Goal: Check status: Check status

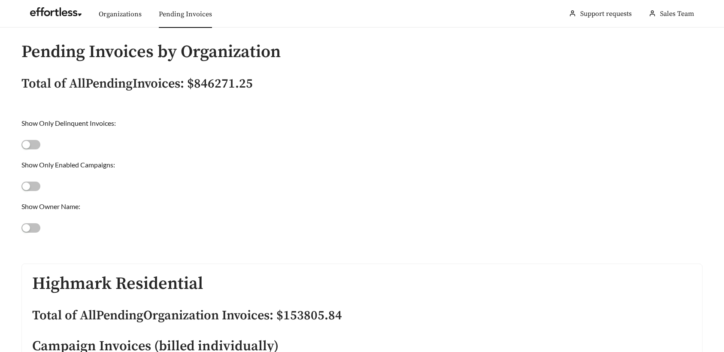
scroll to position [9277, 0]
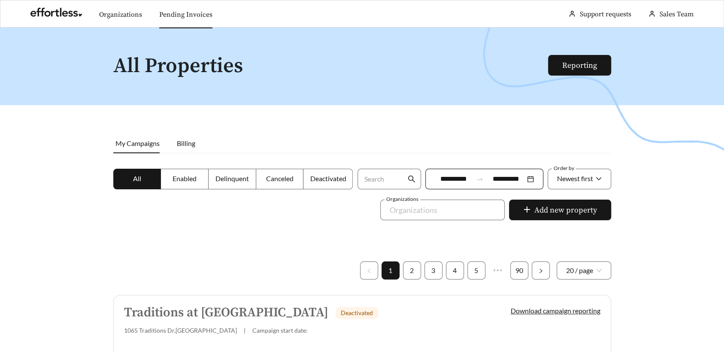
click at [176, 13] on link "Pending Invoices" at bounding box center [185, 14] width 53 height 9
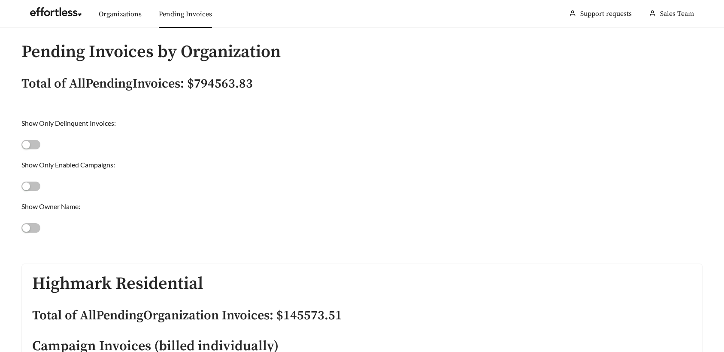
scroll to position [23093, 0]
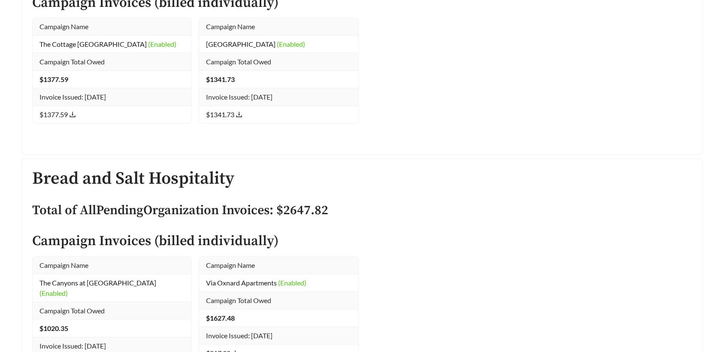
drag, startPoint x: 217, startPoint y: 166, endPoint x: 310, endPoint y: 278, distance: 146.0
copy tbody "Campaign Name evRia Terraces (Canceled) Campaign Total Owed $ 1683.37 Invoice I…"
